Goal: Task Accomplishment & Management: Manage account settings

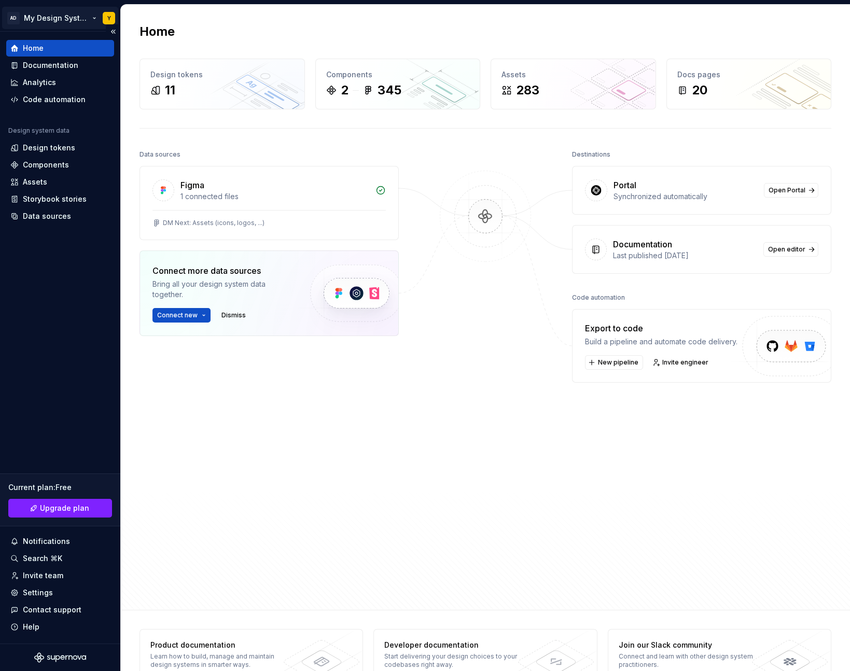
click at [51, 13] on html "AD My Design System Y Home Documentation Analytics Code automation Design syste…" at bounding box center [425, 335] width 850 height 671
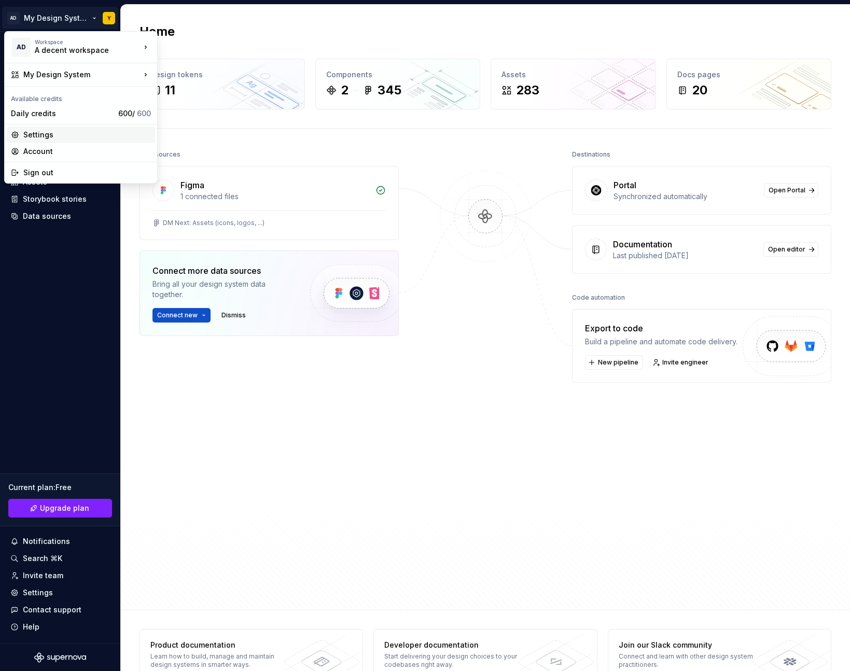
click at [47, 128] on div "Settings" at bounding box center [81, 134] width 148 height 17
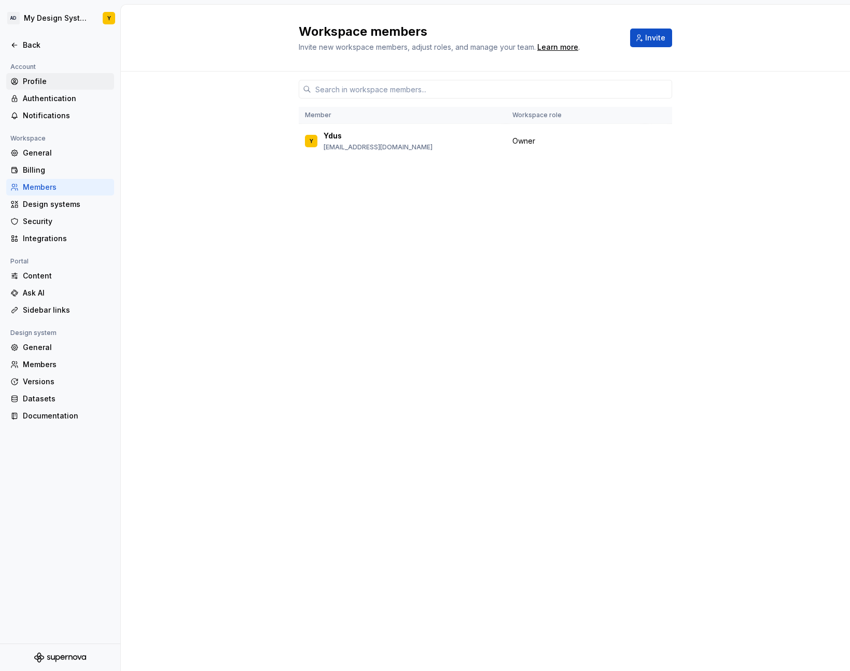
click at [64, 88] on div "Profile" at bounding box center [60, 81] width 108 height 17
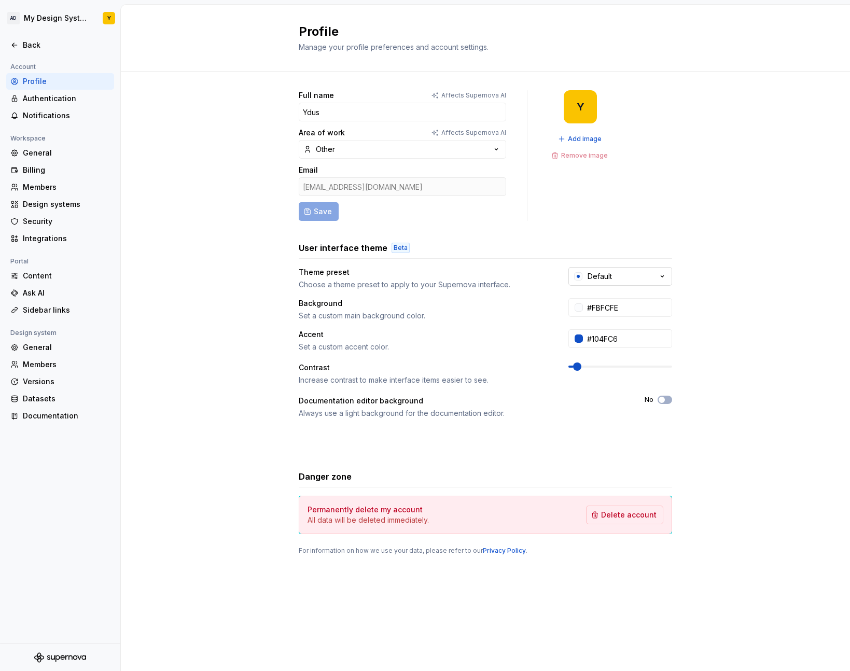
click at [611, 276] on div "Default" at bounding box center [599, 276] width 24 height 10
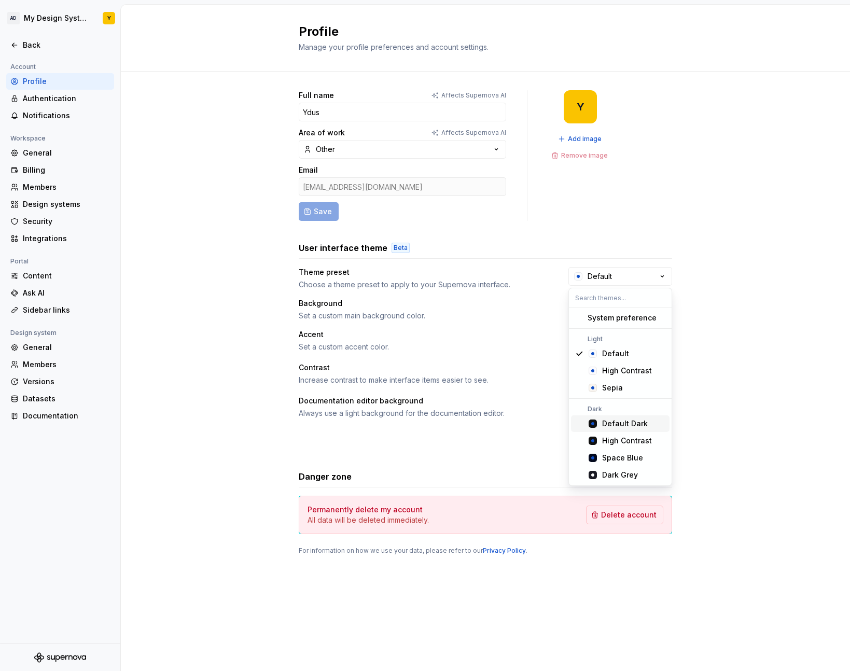
click at [604, 423] on div "Default Dark" at bounding box center [625, 423] width 46 height 10
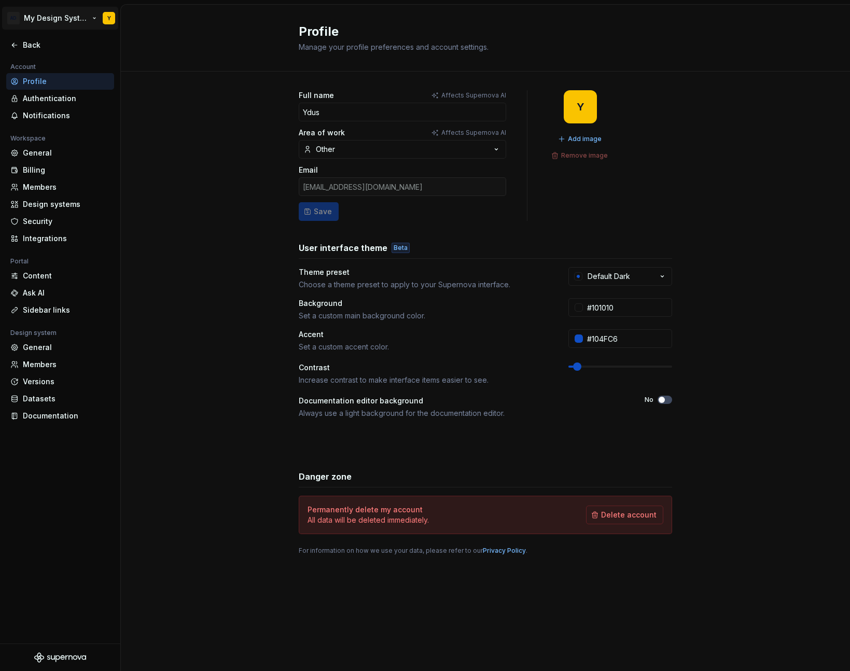
click at [46, 16] on html "AD My Design System Y Back Account Profile Authentication Notifications Workspa…" at bounding box center [425, 335] width 850 height 671
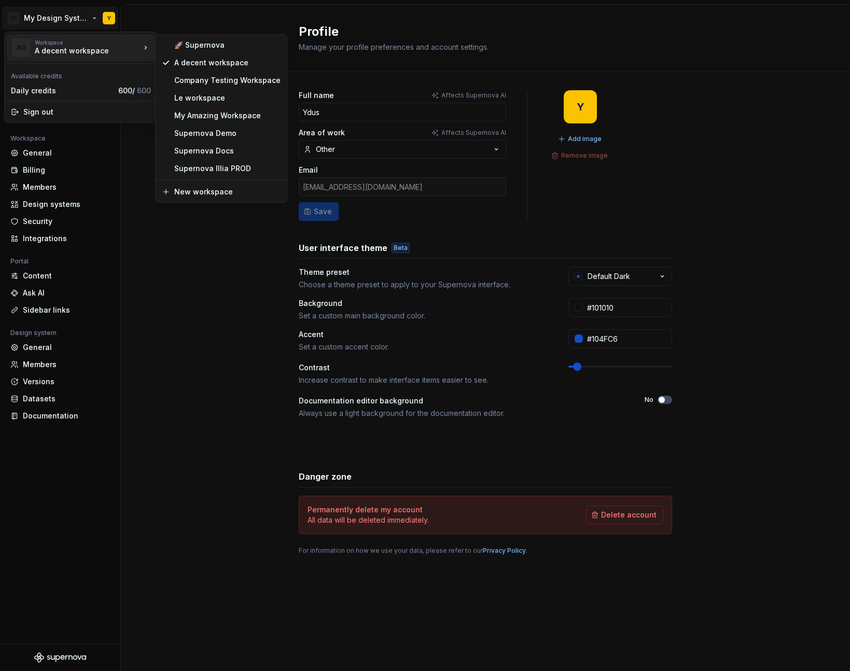
click at [621, 281] on html "AD My Design System Y Back Account Profile Authentication Notifications Workspa…" at bounding box center [425, 335] width 850 height 671
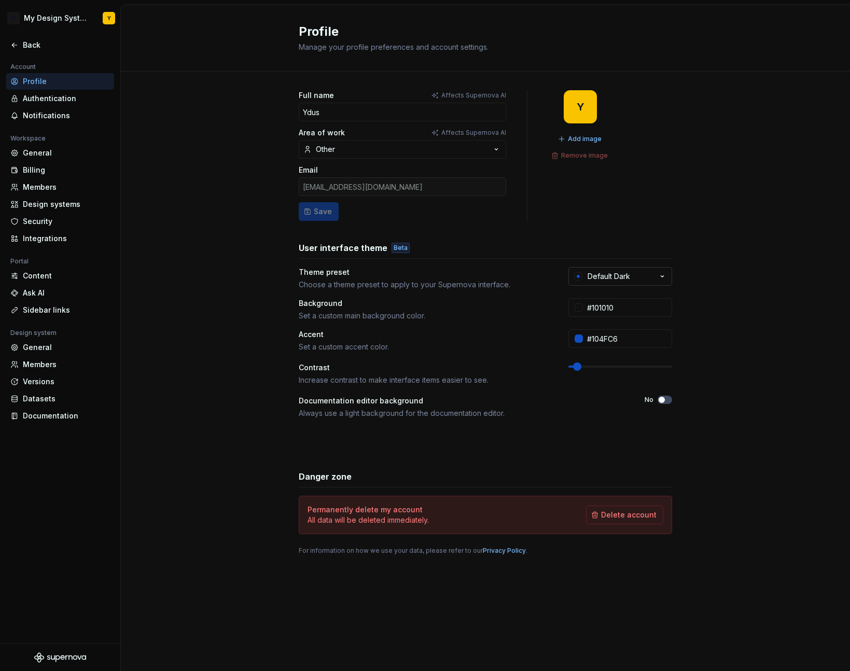
click at [628, 277] on div "Default Dark" at bounding box center [608, 276] width 43 height 10
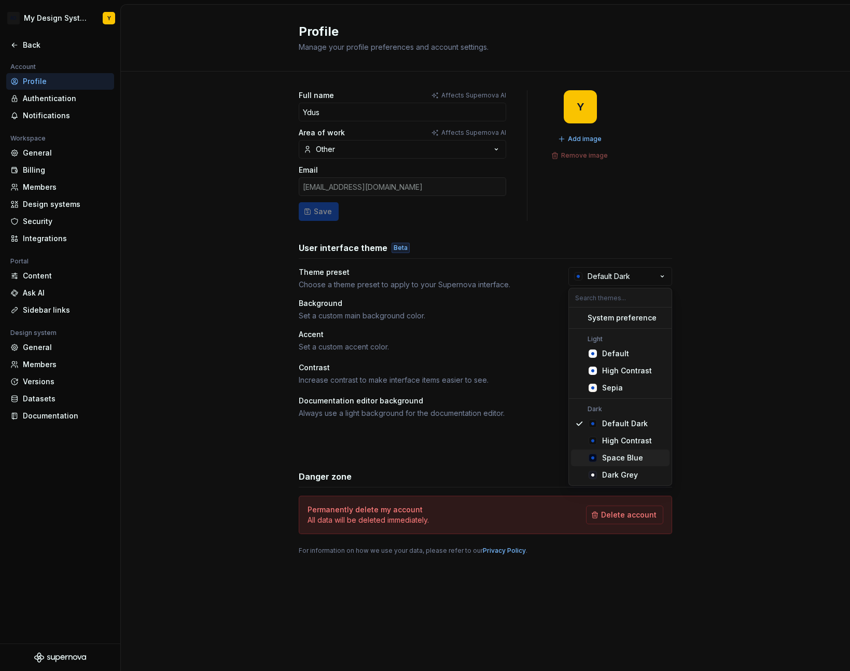
click at [632, 451] on span "Space Blue" at bounding box center [620, 457] width 98 height 17
type input "#040A1E"
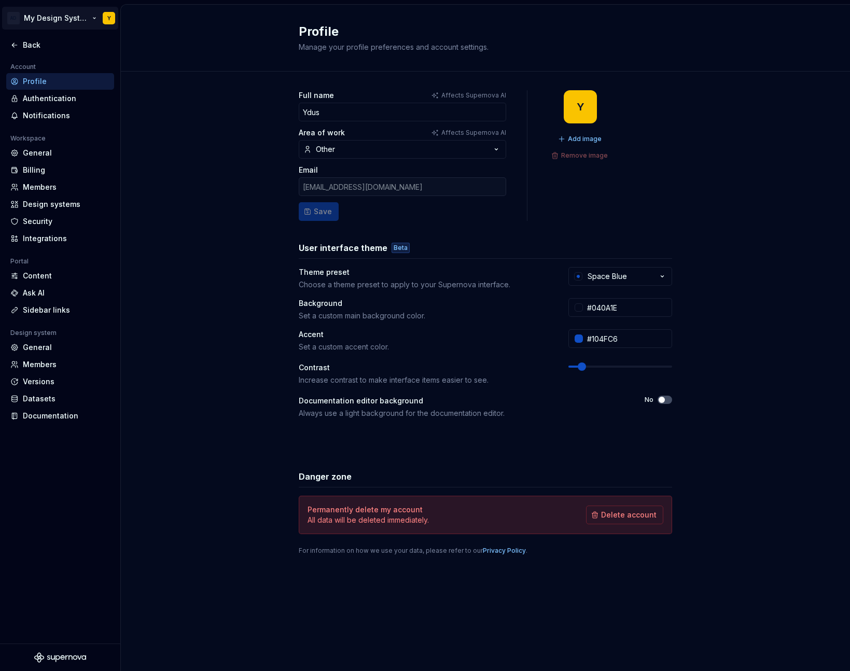
click at [60, 21] on html "AD My Design System Y Back Account Profile Authentication Notifications Workspa…" at bounding box center [425, 335] width 850 height 671
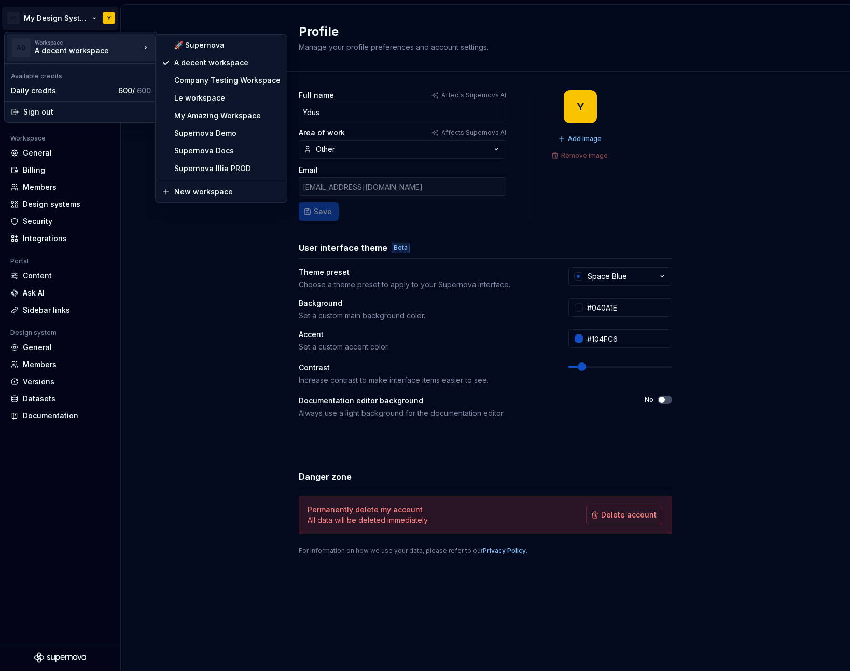
click at [680, 283] on html "AD My Design System Y Back Account Profile Authentication Notifications Workspa…" at bounding box center [425, 335] width 850 height 671
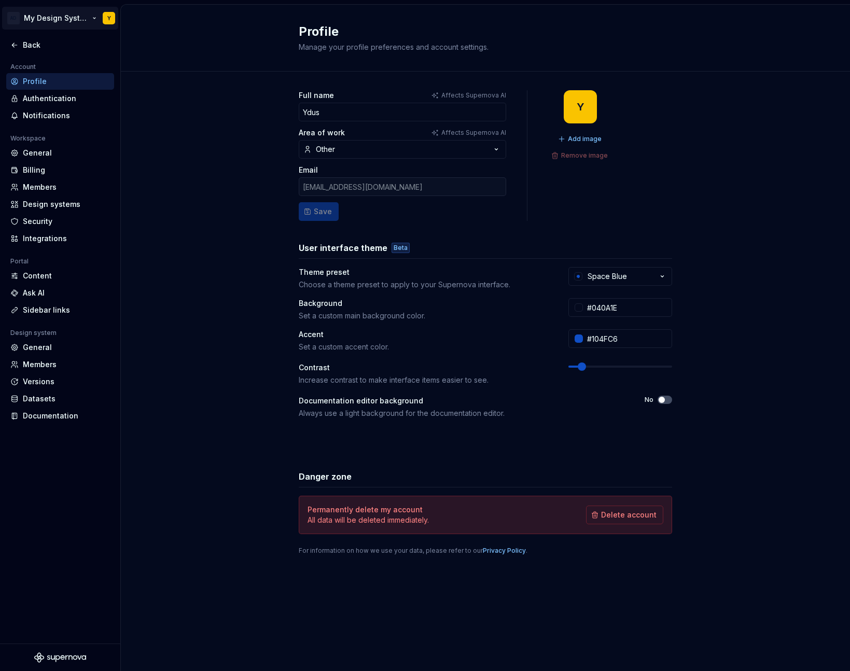
click at [48, 16] on html "AD My Design System Y Back Account Profile Authentication Notifications Workspa…" at bounding box center [425, 335] width 850 height 671
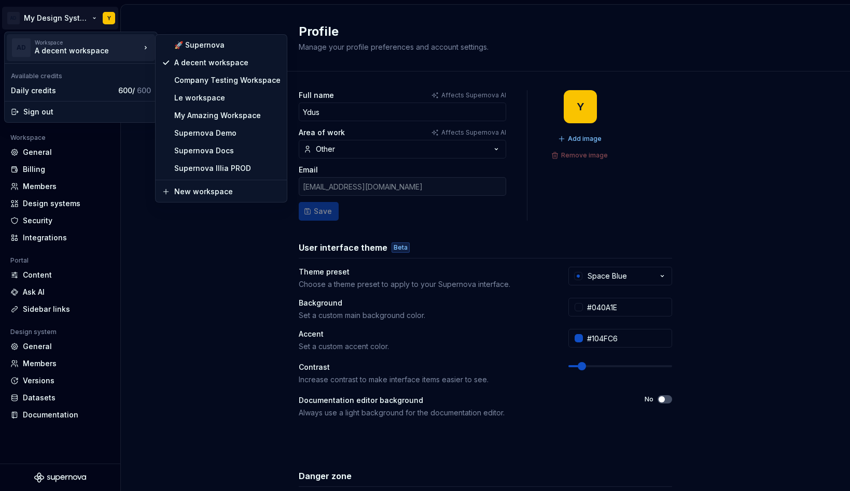
click at [146, 211] on html "AD My Design System Y Back Account Profile Authentication Notifications Workspa…" at bounding box center [425, 245] width 850 height 491
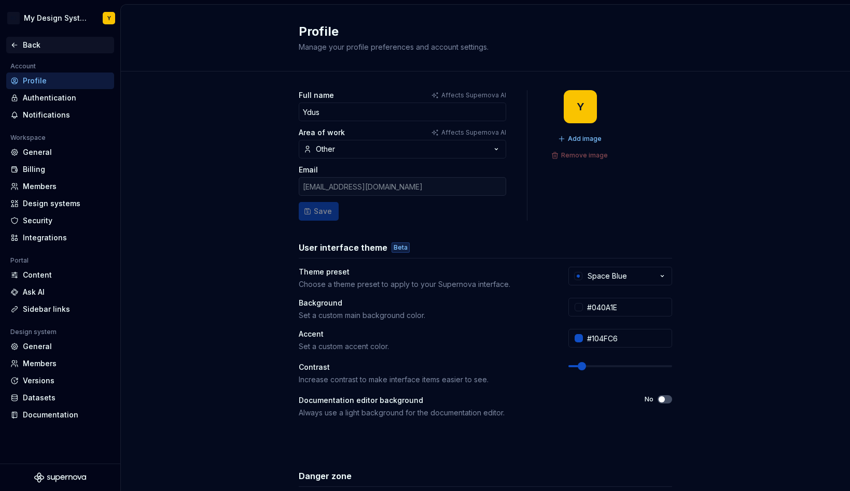
click at [35, 44] on div "Back" at bounding box center [66, 45] width 87 height 10
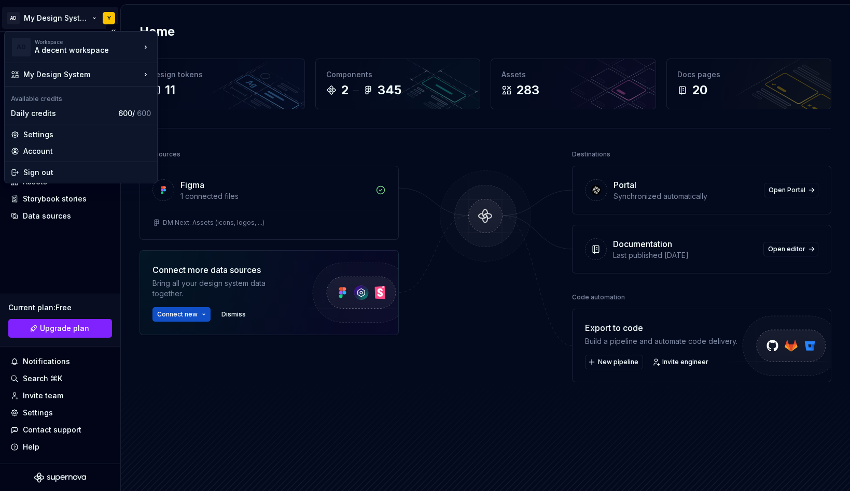
click at [37, 19] on html "AD My Design System Y Home Documentation Analytics Code automation Design syste…" at bounding box center [425, 245] width 850 height 491
